Goal: Check status: Check status

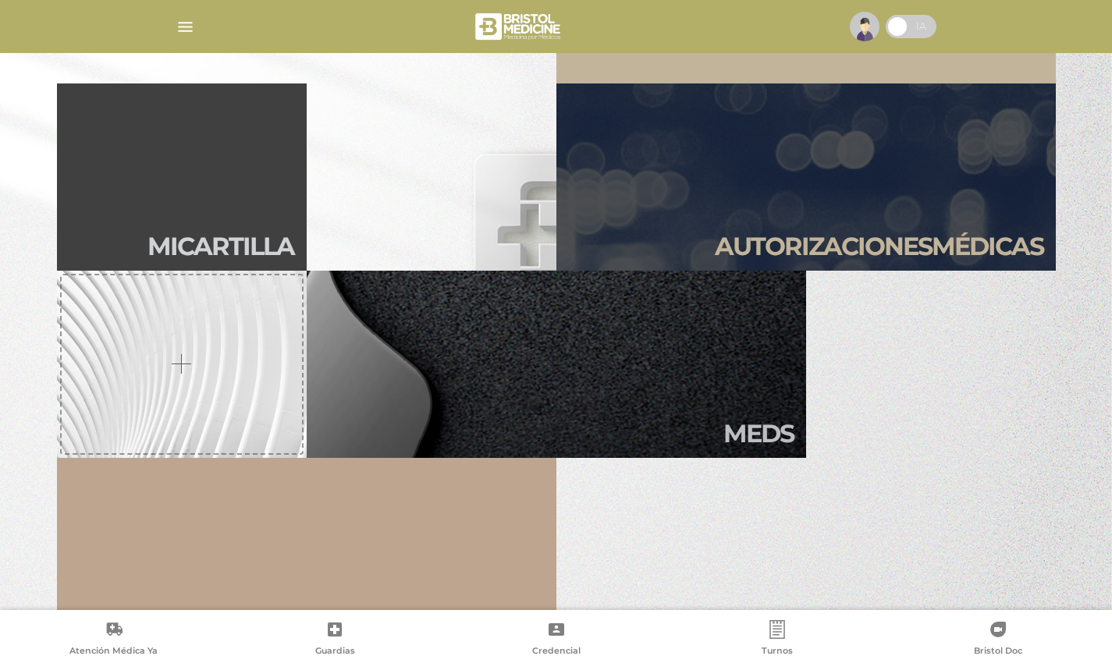
scroll to position [484, 0]
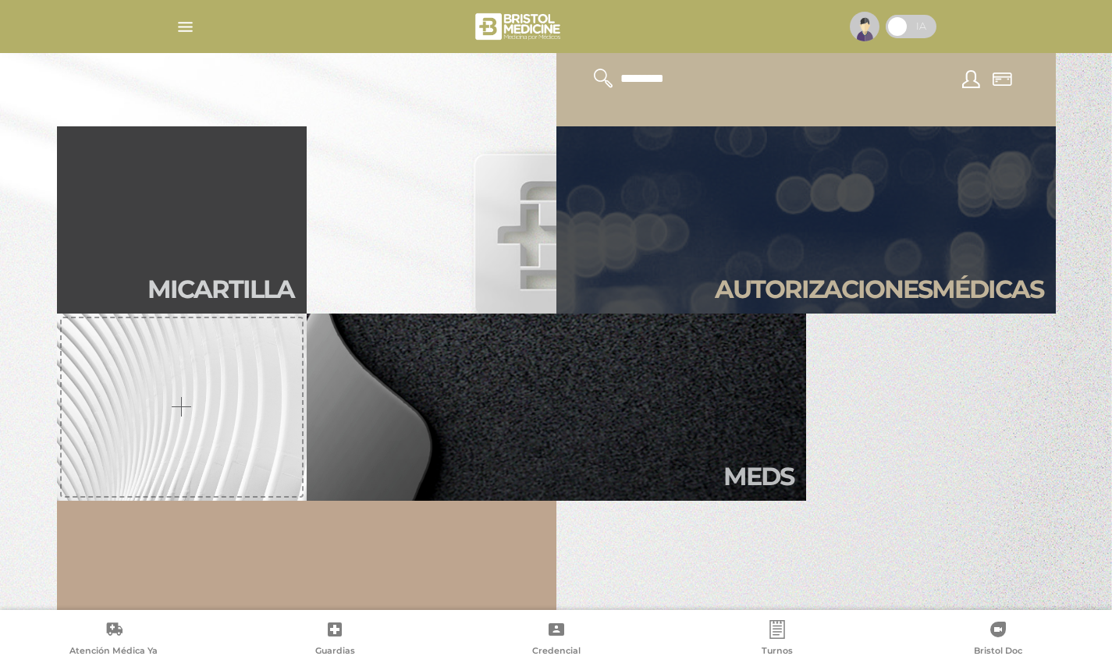
click at [792, 213] on link "Autori zaciones médicas" at bounding box center [805, 219] width 499 height 187
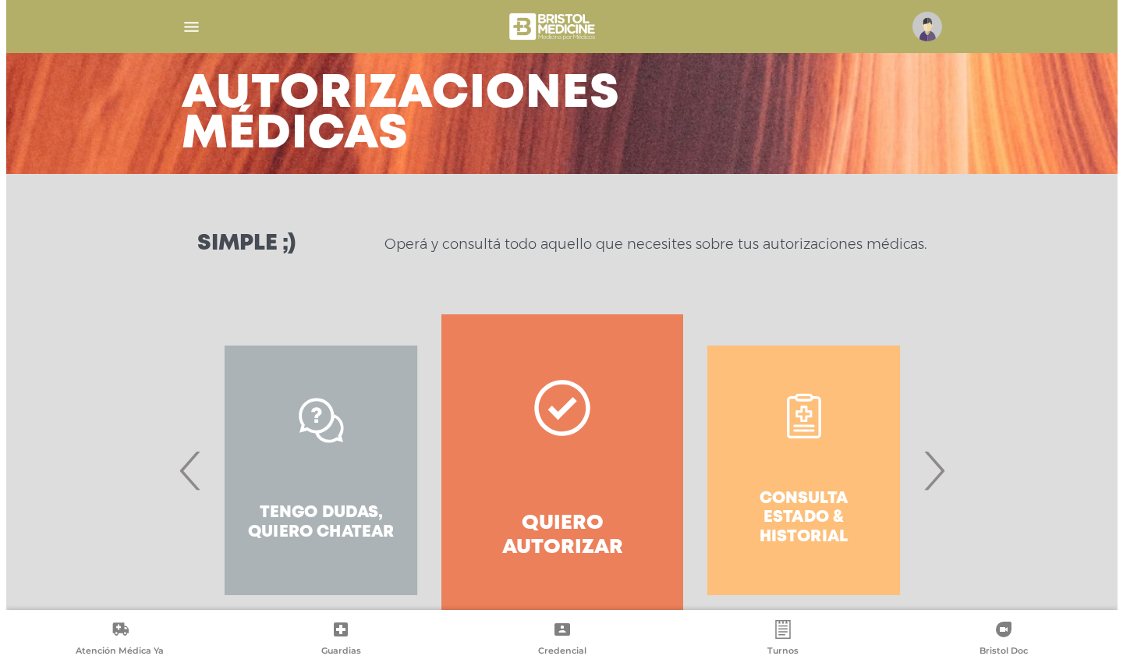
scroll to position [120, 0]
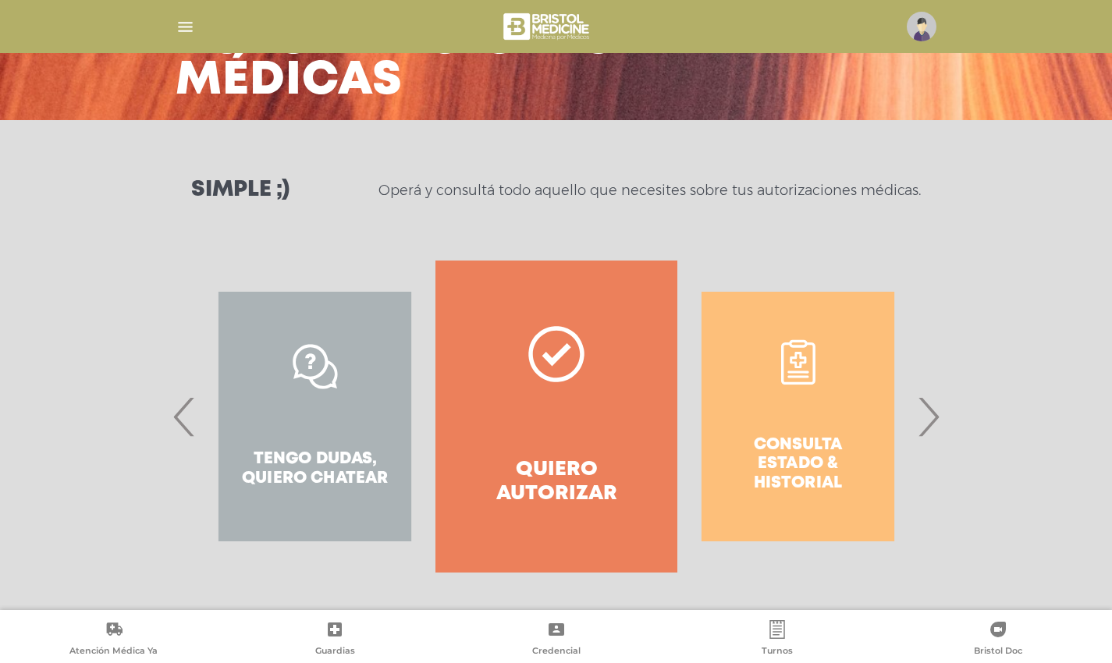
click at [793, 425] on div "Consulta estado & historial" at bounding box center [797, 417] width 241 height 312
click at [772, 399] on div "Consulta estado & historial" at bounding box center [797, 417] width 241 height 312
click at [931, 412] on span "›" at bounding box center [928, 416] width 30 height 84
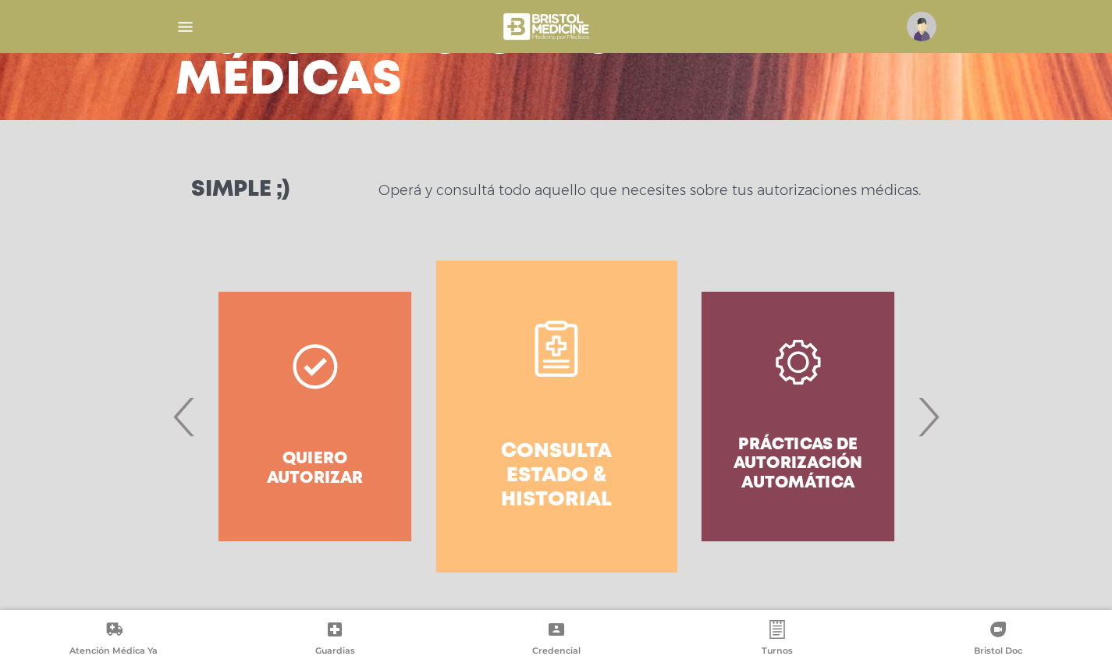
click at [803, 378] on div "Prácticas de autorización automática" at bounding box center [797, 417] width 241 height 312
click at [803, 377] on div "Prácticas de autorización automática" at bounding box center [797, 417] width 241 height 312
drag, startPoint x: 803, startPoint y: 377, endPoint x: 811, endPoint y: 417, distance: 41.5
click at [804, 378] on div "Prácticas de autorización automática" at bounding box center [797, 417] width 241 height 312
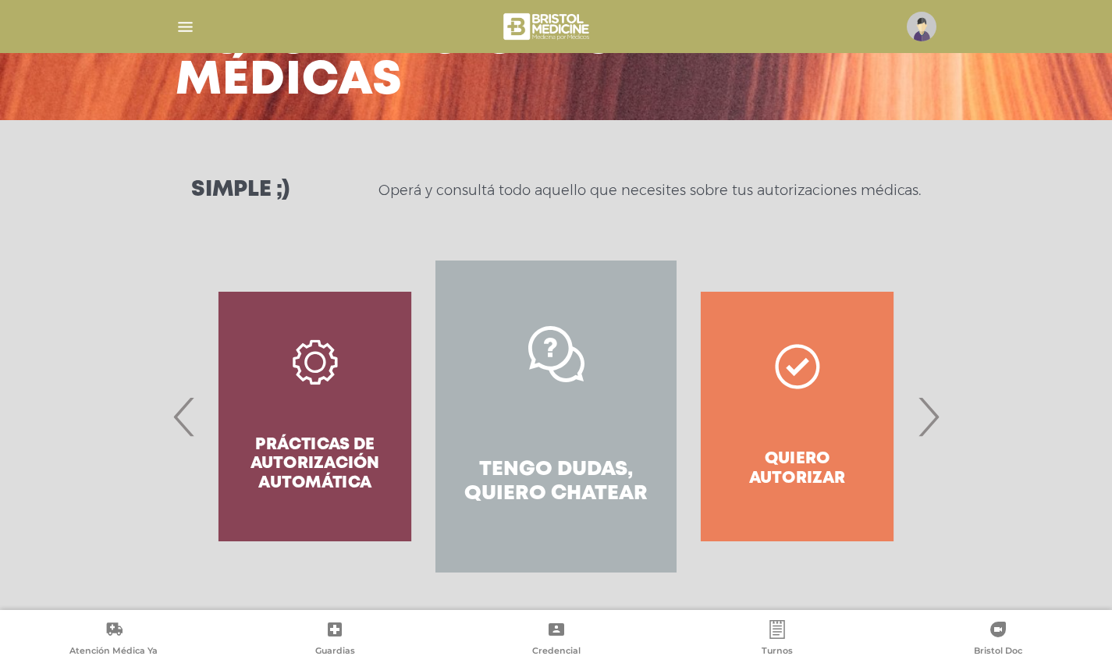
click at [932, 412] on span "›" at bounding box center [928, 416] width 30 height 84
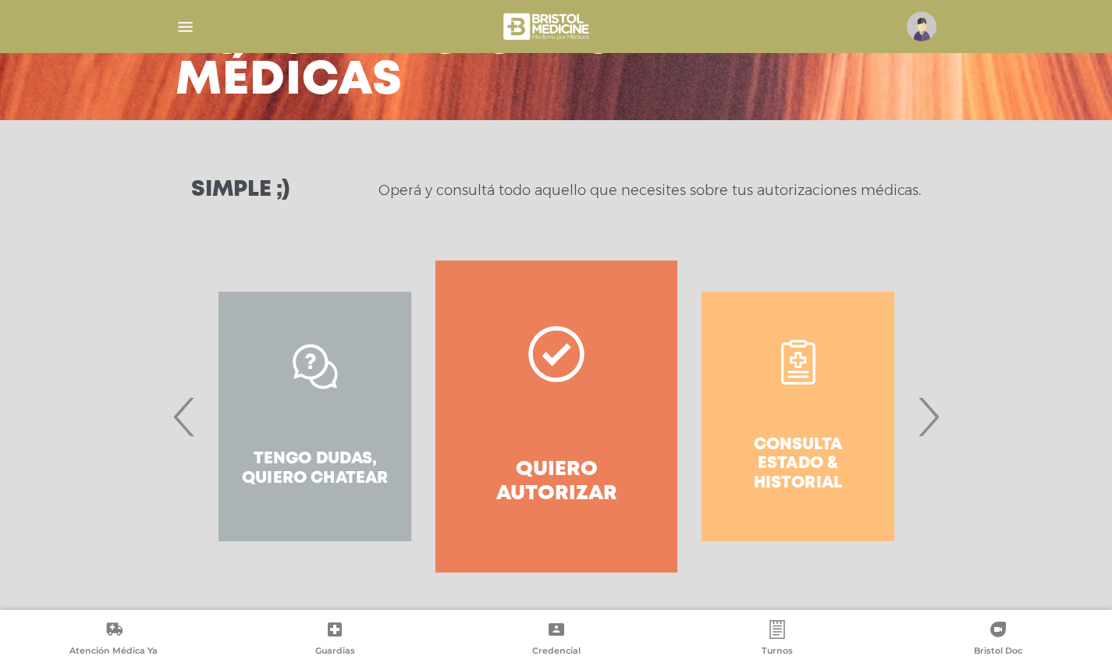
click at [929, 418] on span "›" at bounding box center [928, 416] width 30 height 84
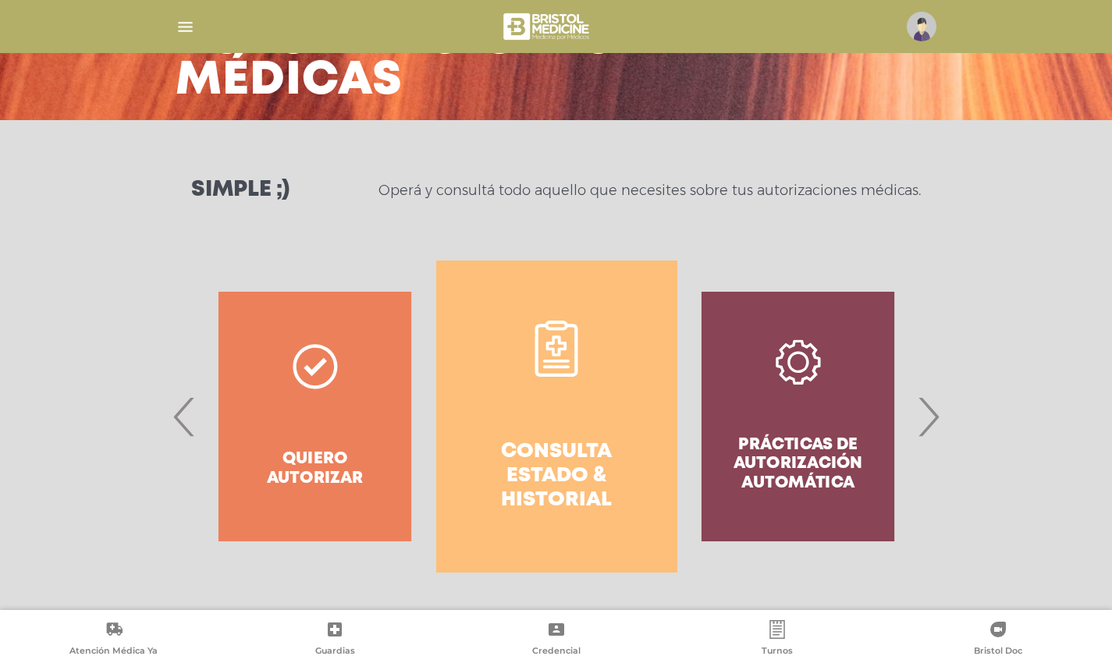
click at [826, 404] on div "Prácticas de autorización automática" at bounding box center [797, 417] width 241 height 312
click at [826, 403] on div "Prácticas de autorización automática" at bounding box center [797, 417] width 241 height 312
click at [826, 402] on div "Prácticas de autorización automática" at bounding box center [797, 417] width 241 height 312
click at [805, 360] on div "Prácticas de autorización automática" at bounding box center [797, 417] width 241 height 312
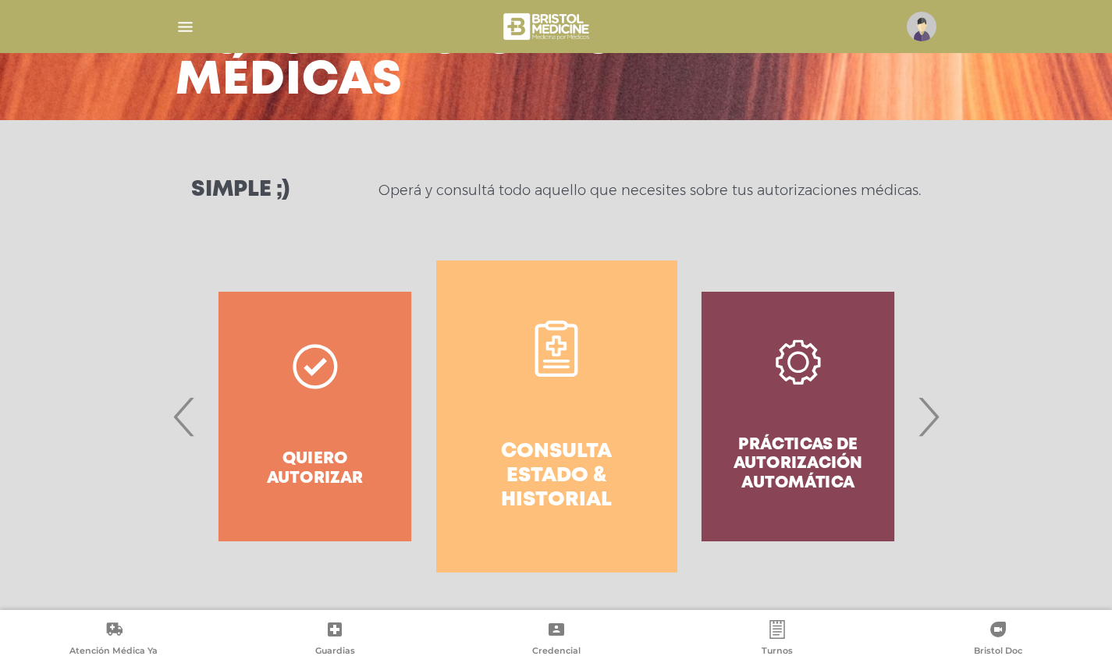
click at [800, 360] on div "Prácticas de autorización automática" at bounding box center [797, 417] width 241 height 312
click at [799, 379] on div "Prácticas de autorización automática" at bounding box center [797, 417] width 241 height 312
click at [799, 378] on div "Prácticas de autorización automática" at bounding box center [797, 417] width 241 height 312
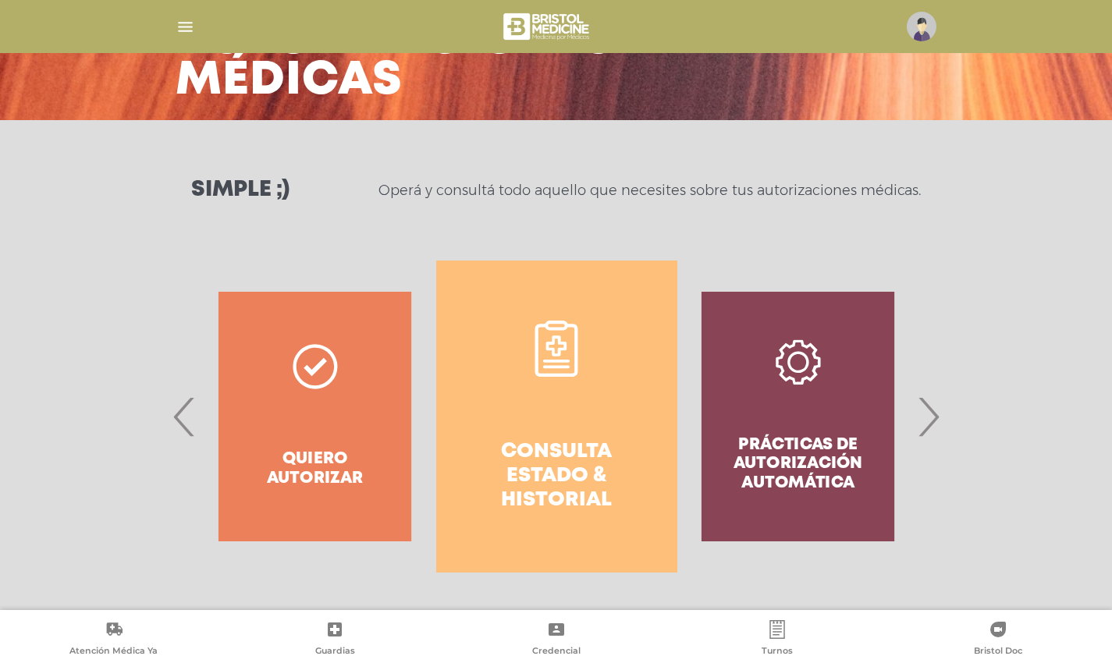
click at [786, 416] on div "Prácticas de autorización automática" at bounding box center [797, 417] width 241 height 312
click at [801, 362] on div "Prácticas de autorización automática" at bounding box center [797, 417] width 241 height 312
click at [801, 361] on div "Prácticas de autorización automática" at bounding box center [797, 417] width 241 height 312
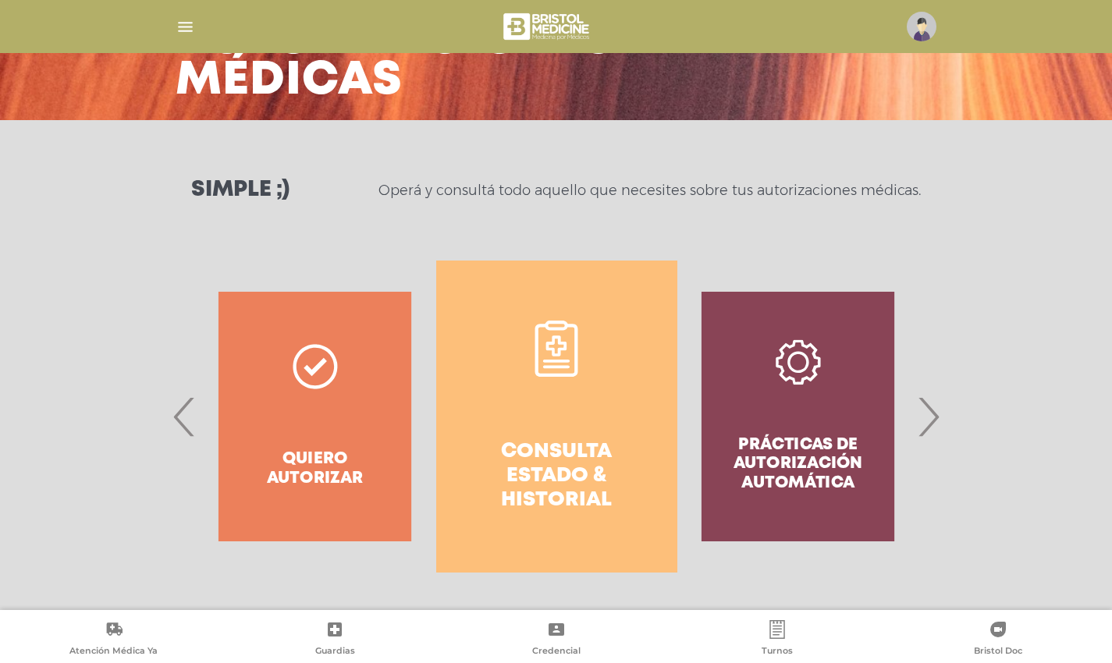
click at [801, 362] on div "Prácticas de autorización automática" at bounding box center [797, 417] width 241 height 312
click at [792, 389] on div "Prácticas de autorización automática" at bounding box center [797, 417] width 241 height 312
click at [928, 417] on span "›" at bounding box center [928, 416] width 30 height 84
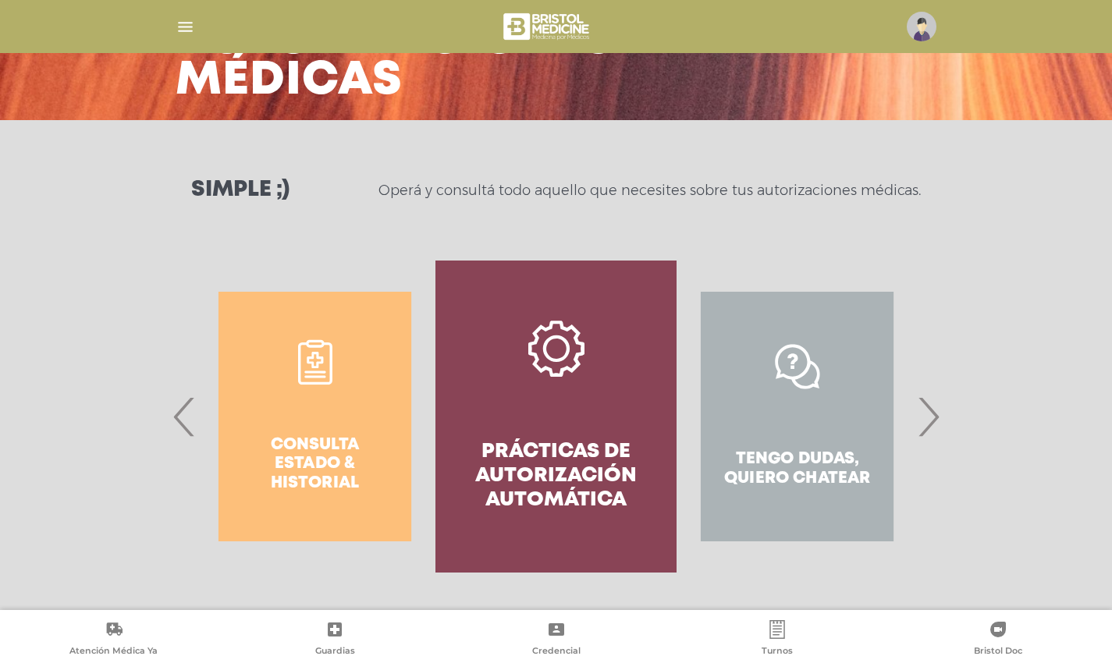
click at [928, 416] on span "›" at bounding box center [928, 416] width 30 height 84
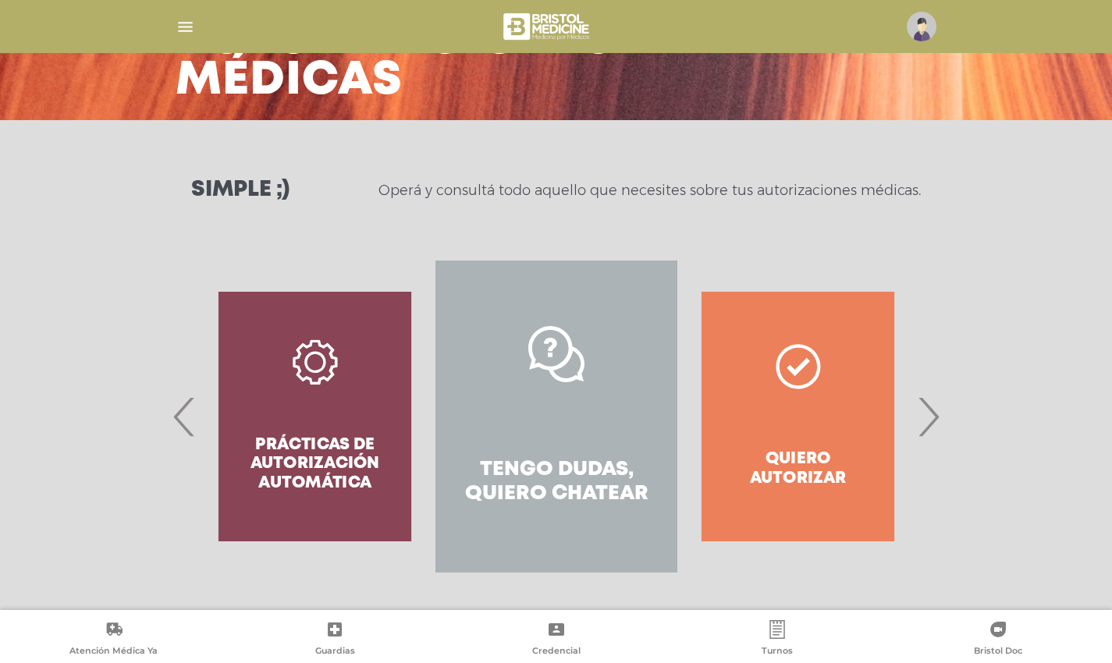
click at [928, 415] on span "›" at bounding box center [928, 416] width 30 height 84
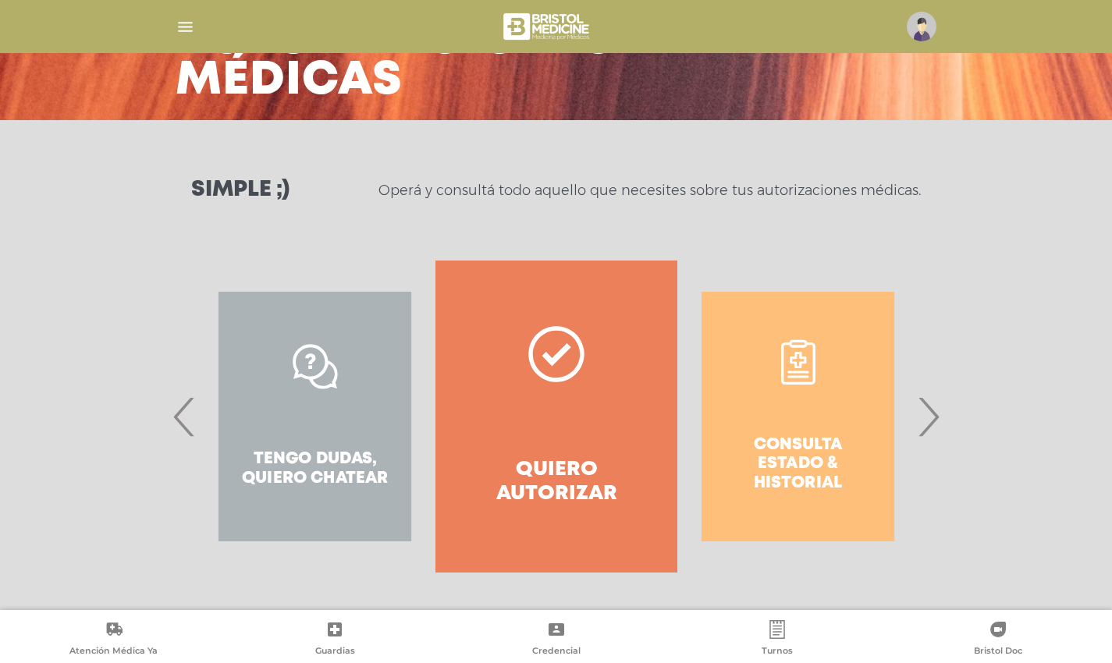
click at [928, 415] on span "›" at bounding box center [928, 416] width 30 height 84
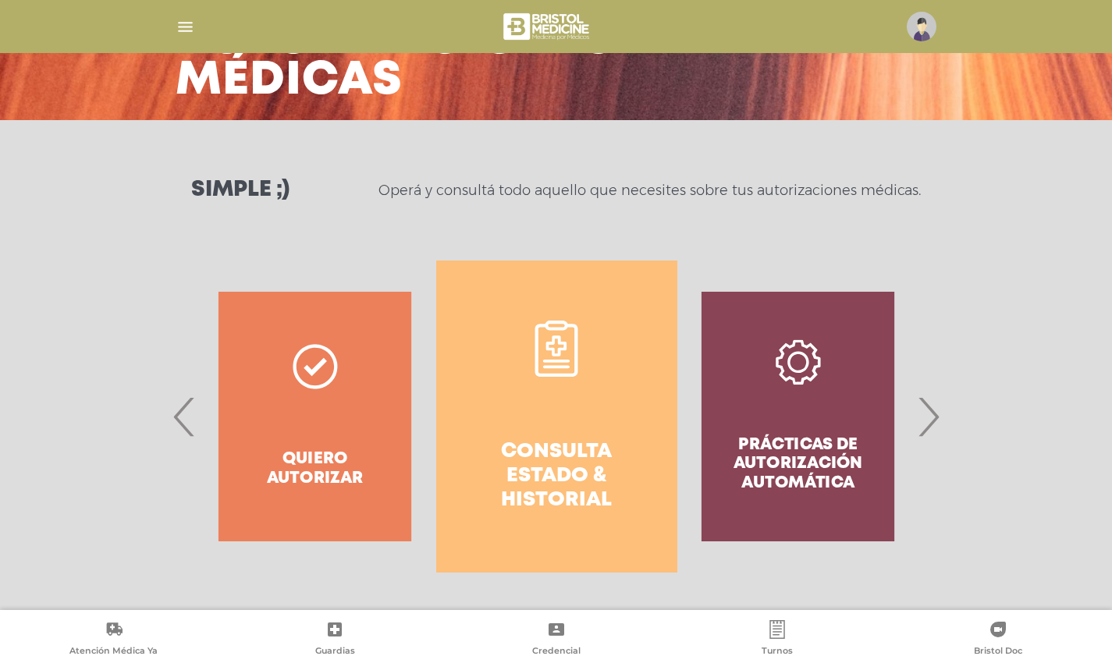
click at [833, 406] on div "Prácticas de autorización automática" at bounding box center [797, 417] width 241 height 312
click at [833, 404] on div "Prácticas de autorización automática" at bounding box center [797, 417] width 241 height 312
click at [179, 28] on img "button" at bounding box center [186, 27] width 20 height 20
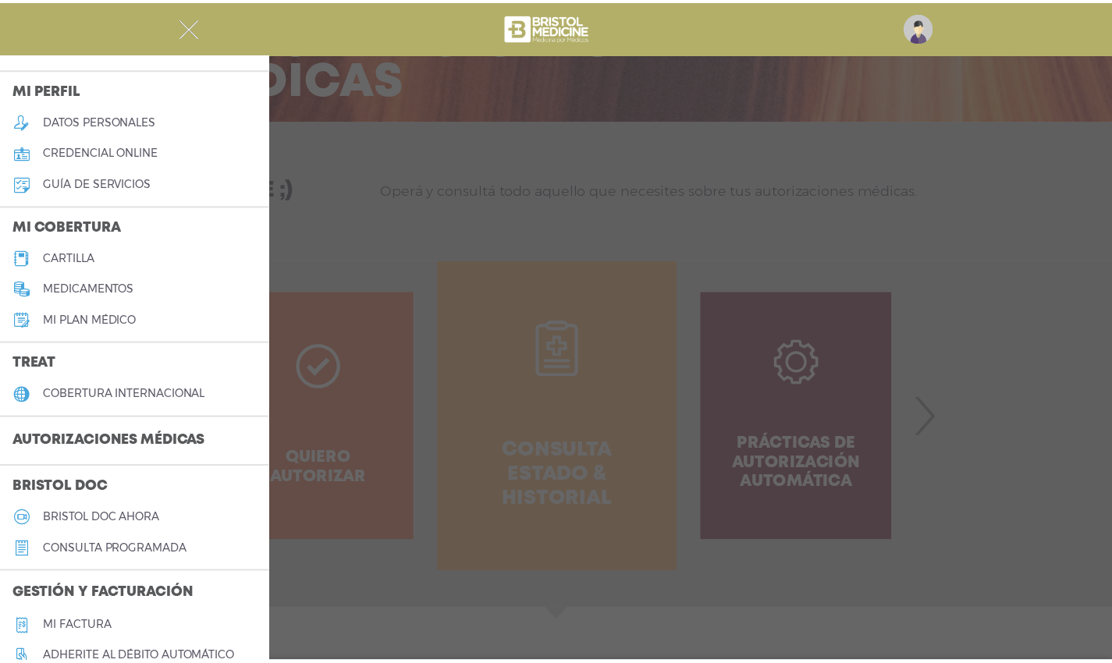
scroll to position [0, 0]
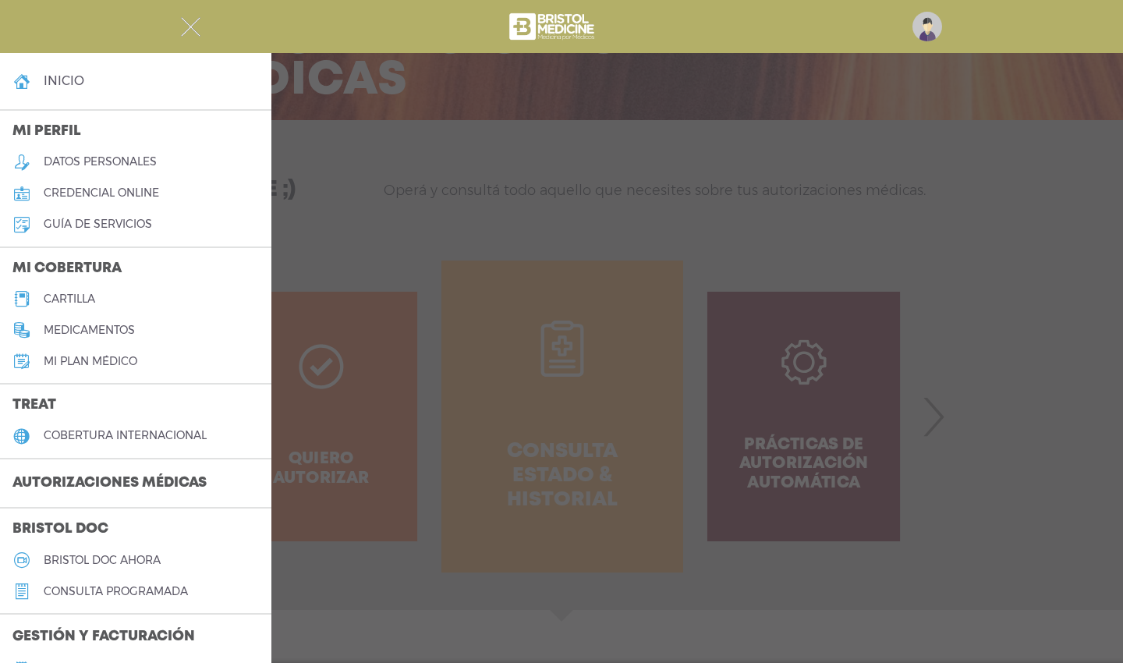
click at [95, 364] on h5 "Mi plan médico" at bounding box center [91, 361] width 94 height 13
